Goal: Obtain resource: Obtain resource

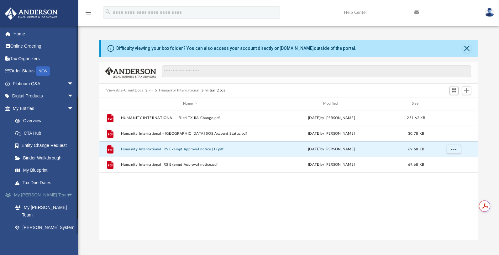
scroll to position [138, 374]
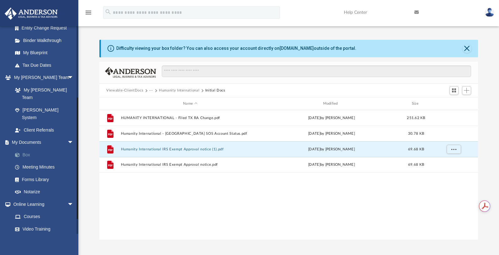
click at [27, 149] on link "Box" at bounding box center [46, 155] width 74 height 13
click at [28, 149] on link "Box" at bounding box center [46, 155] width 74 height 13
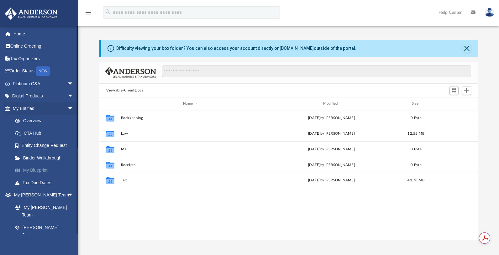
scroll to position [138, 374]
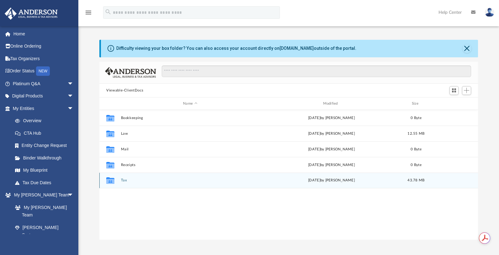
click at [123, 180] on button "Tax" at bounding box center [190, 181] width 139 height 4
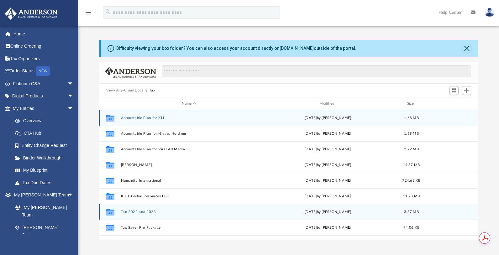
scroll to position [11, 0]
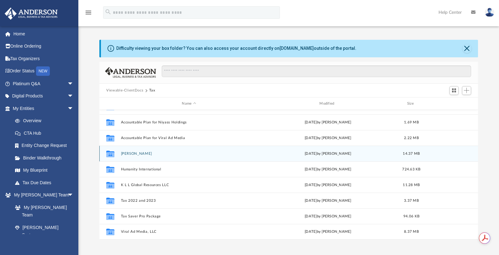
click at [138, 149] on div "Collaborated Folder Adeyemo, Luqman yesterday by Jasmine Splunge 14.37 MB" at bounding box center [288, 154] width 379 height 16
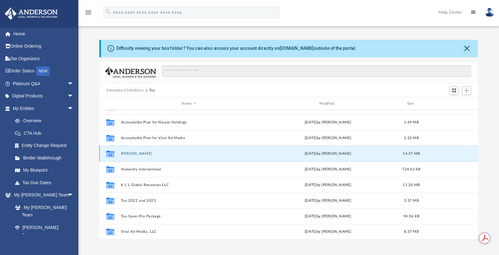
click at [134, 155] on button "Adeyemo, Luqman" at bounding box center [189, 154] width 136 height 4
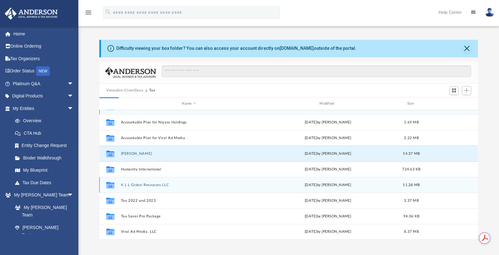
scroll to position [0, 0]
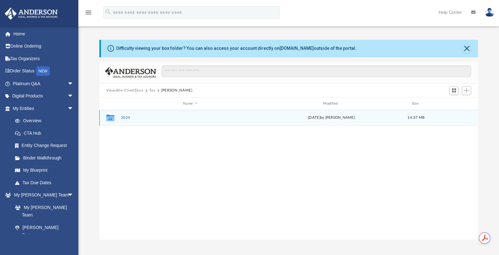
click at [123, 115] on div "Collaborated Folder 2024 yesterday by Jasmine Splunge 14.37 MB" at bounding box center [288, 118] width 379 height 16
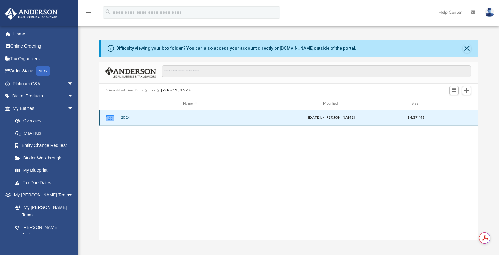
click at [123, 118] on button "2024" at bounding box center [190, 118] width 139 height 4
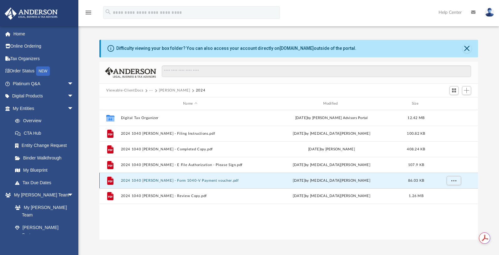
click at [162, 179] on button "2024 1040 Adeyemo, Luqman - Form 1040-V Payment voucher.pdf" at bounding box center [190, 181] width 139 height 4
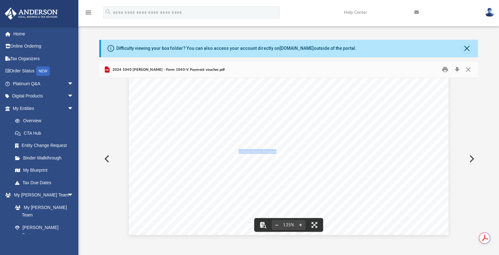
drag, startPoint x: 275, startPoint y: 150, endPoint x: 238, endPoint y: 150, distance: 37.0
click at [238, 150] on span "| Make your check or money order payable to the "United States Treasury."" at bounding box center [217, 152] width 126 height 4
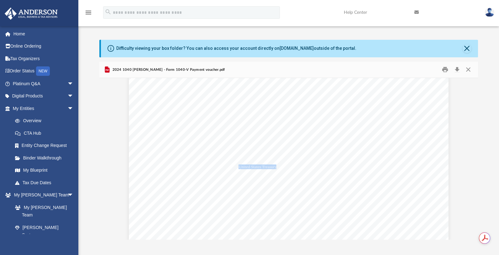
scroll to position [240, 0]
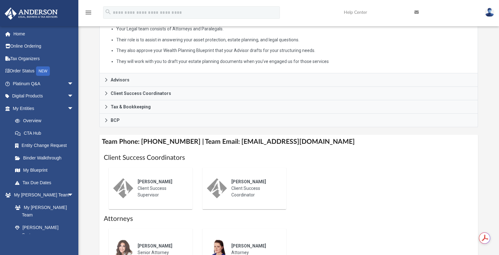
scroll to position [139, 0]
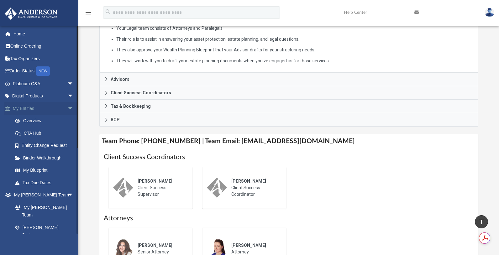
click at [49, 108] on link "My Entities arrow_drop_down" at bounding box center [43, 108] width 79 height 13
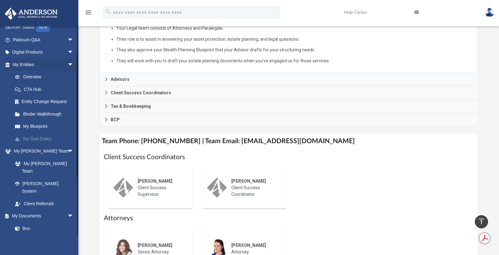
scroll to position [61, 0]
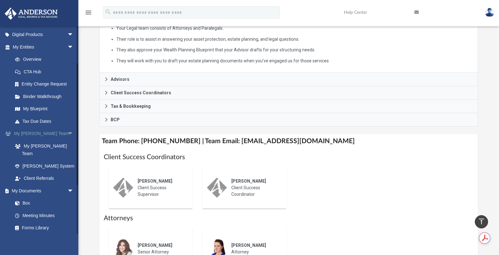
click at [50, 132] on link "My Anderson Team arrow_drop_down" at bounding box center [43, 134] width 79 height 13
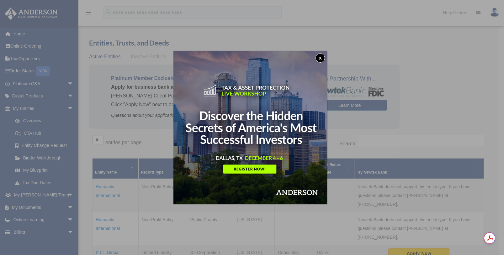
click at [323, 60] on button "x" at bounding box center [319, 57] width 9 height 9
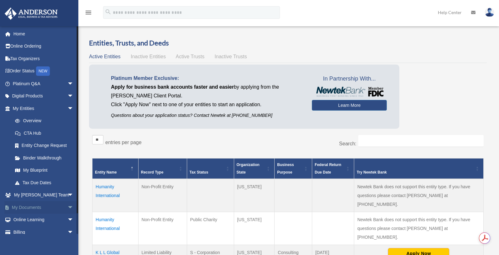
click at [48, 204] on link "My Documents arrow_drop_down" at bounding box center [43, 207] width 79 height 13
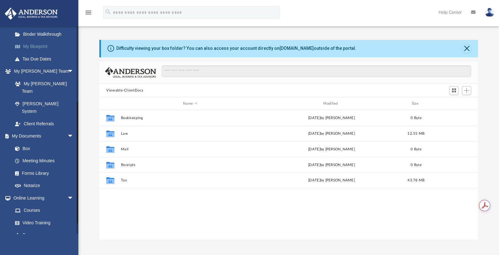
scroll to position [125, 0]
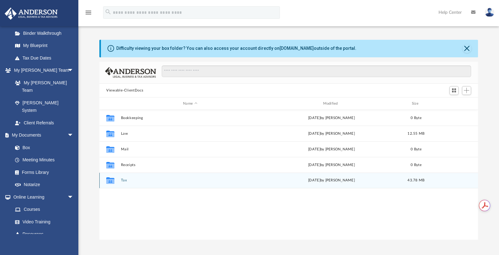
click at [121, 182] on button "Tax" at bounding box center [190, 181] width 139 height 4
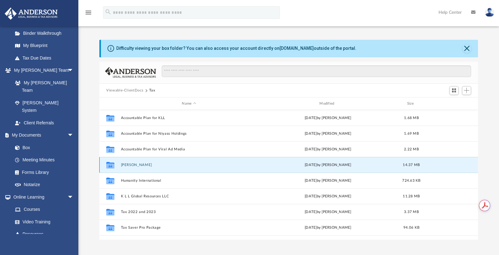
click at [142, 164] on button "[PERSON_NAME]" at bounding box center [189, 165] width 136 height 4
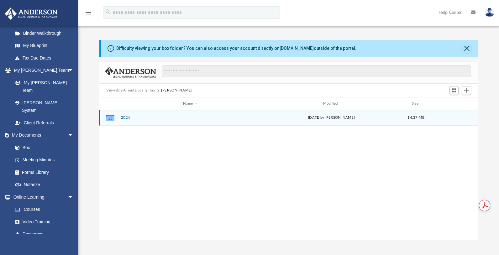
click at [125, 117] on button "2024" at bounding box center [190, 118] width 139 height 4
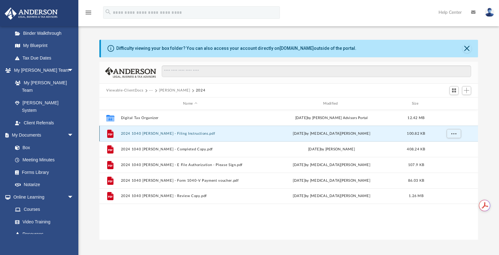
click at [173, 134] on button "2024 1040 Adeyemo, Luqman - Filing Instructions.pdf" at bounding box center [190, 134] width 139 height 4
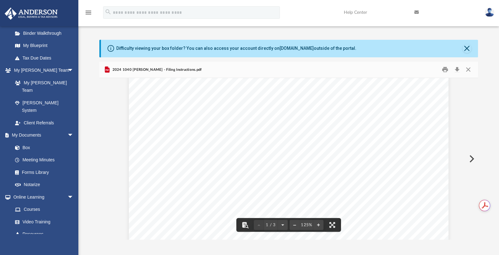
scroll to position [130, 0]
